Goal: Transaction & Acquisition: Obtain resource

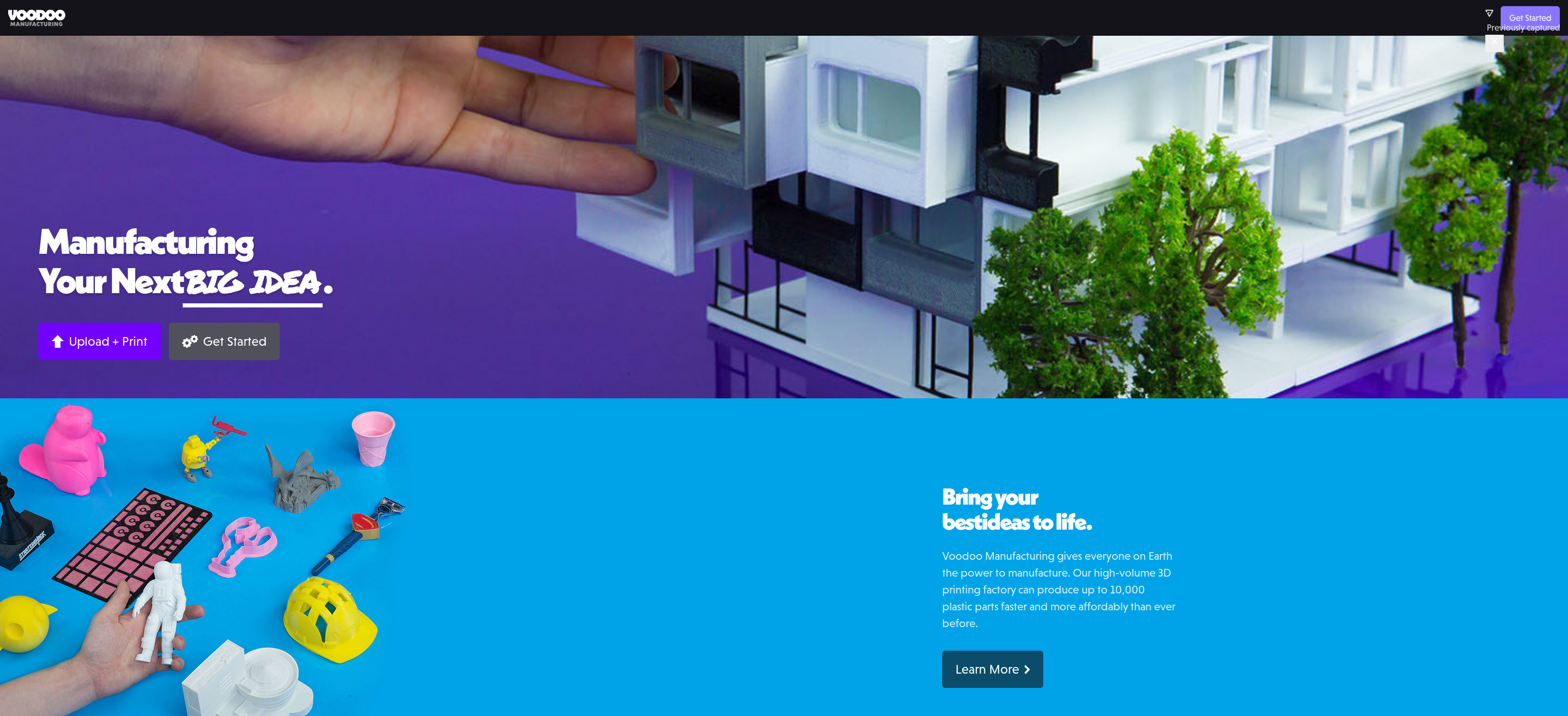
click at [1521, 18] on link "Get Started" at bounding box center [1530, 18] width 59 height 24
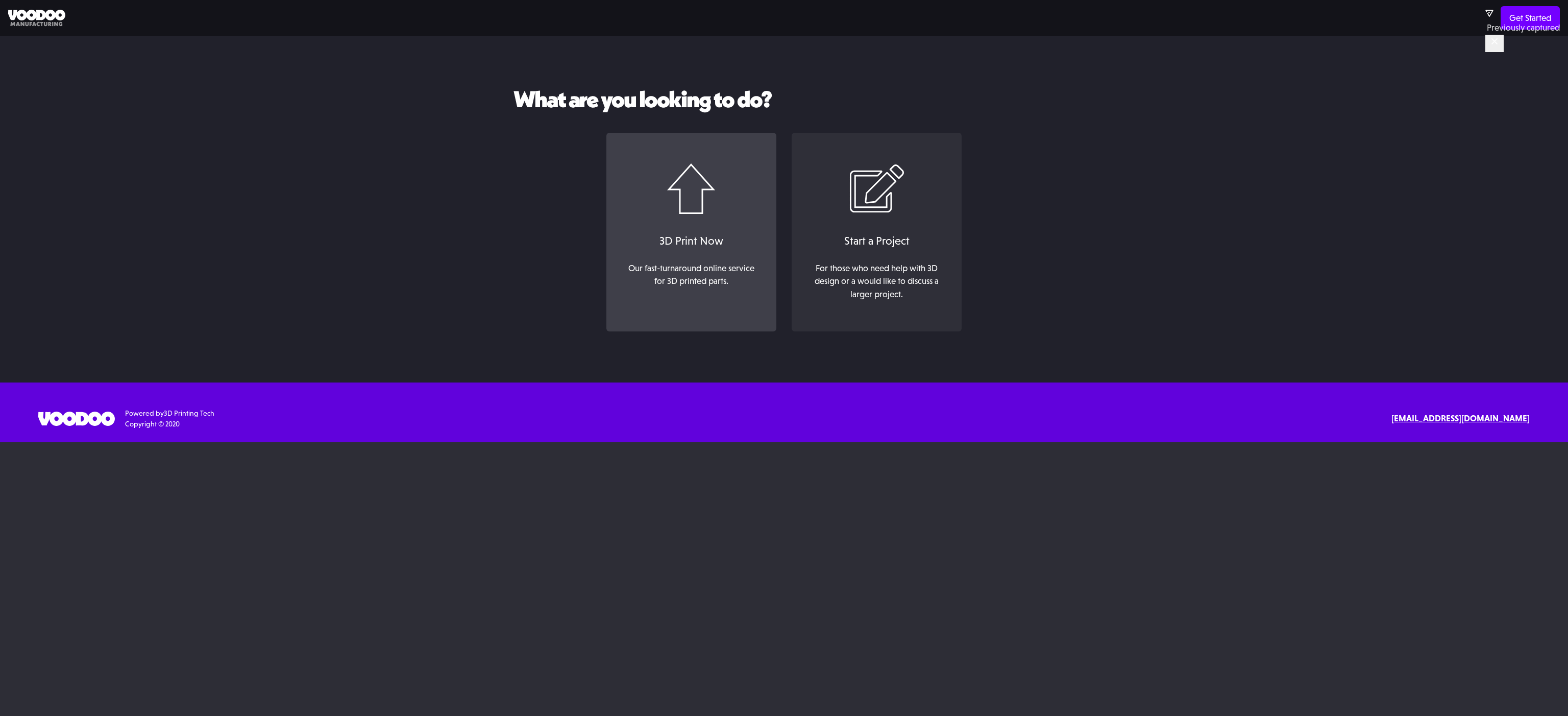
click at [718, 245] on div "3D Print Now" at bounding box center [691, 241] width 150 height 17
